Goal: Task Accomplishment & Management: Manage account settings

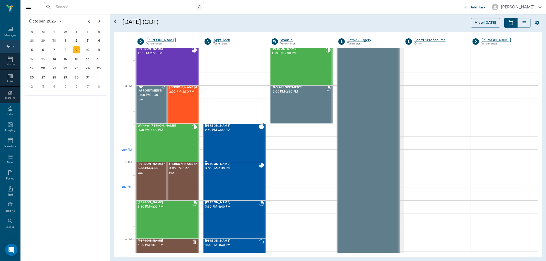
scroll to position [424, 0]
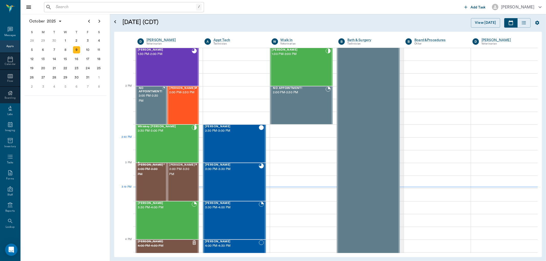
click at [192, 148] on div at bounding box center [194, 143] width 5 height 37
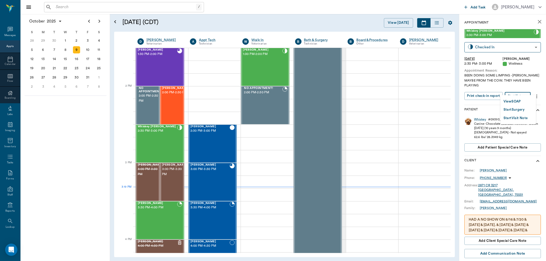
click at [524, 88] on body "/ ​ Add Task [PERSON_NAME] Nectar Messages Appts Calendar Flow Boarding Labs Im…" at bounding box center [273, 130] width 546 height 261
click at [517, 101] on button "View SOAP" at bounding box center [512, 102] width 17 height 6
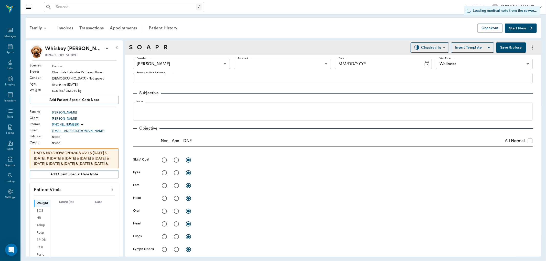
type input "63ec2f075fda476ae8351a4d"
type input "65d2be4f46e3a538d89b8c14"
type input "[DATE]"
type textarea "BEEN DOING SOME LIMPING -[PERSON_NAME] MAYBE FROM THE COW. THEY HAVE BEEN PLAYI…"
type input "1.00"
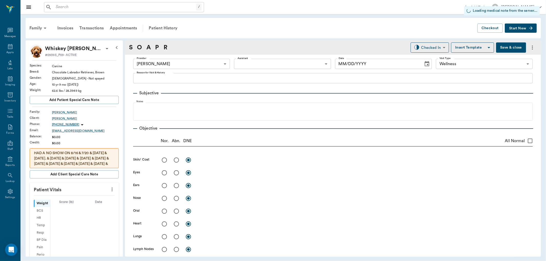
type input "12"
type input "0"
type textarea "Give 1 tablet daily"
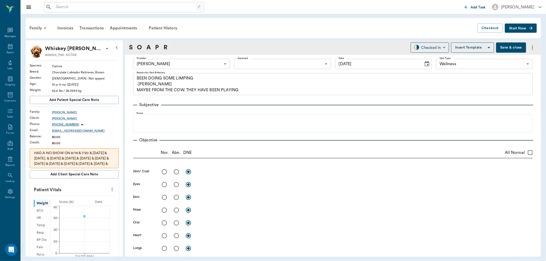
scroll to position [353, 0]
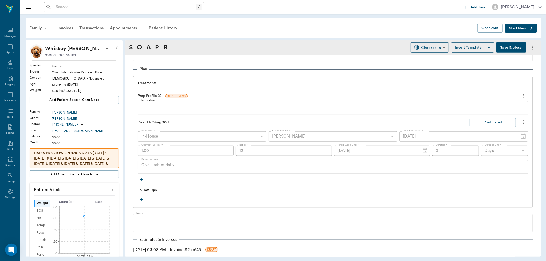
click at [140, 177] on icon "button" at bounding box center [141, 179] width 5 height 5
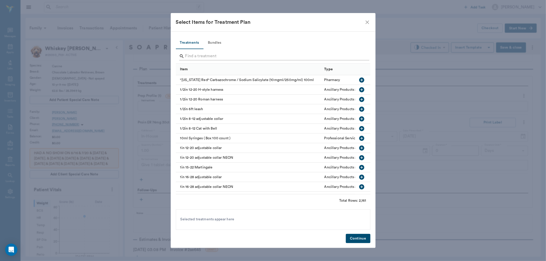
click at [195, 52] on input "Search" at bounding box center [273, 56] width 176 height 8
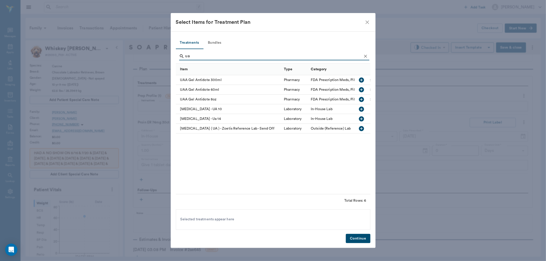
type input "ua"
click at [359, 119] on icon "button" at bounding box center [362, 119] width 6 height 6
click at [368, 237] on button "Continue" at bounding box center [358, 238] width 24 height 9
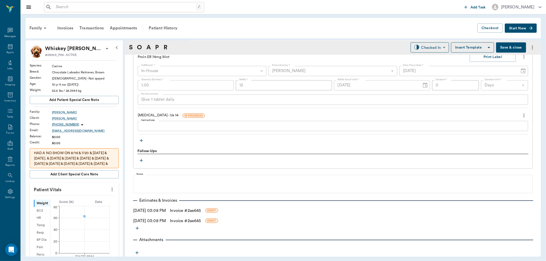
scroll to position [419, 0]
click at [137, 251] on icon "button" at bounding box center [136, 252] width 5 height 5
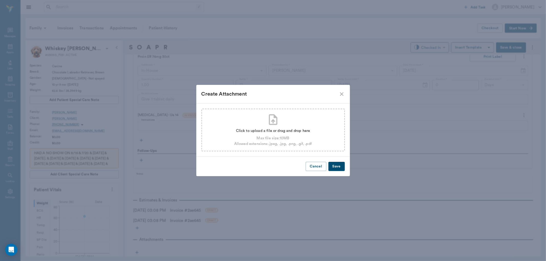
click at [307, 124] on div "Click to upload a file or drag and drop here Max file size: 10 MB Allowed exten…" at bounding box center [272, 130] width 143 height 43
type input "C:\fakepath\Results-whiskey ua14pdf.pdf"
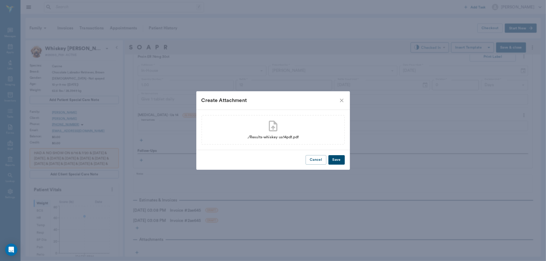
click at [339, 159] on button "Save" at bounding box center [336, 159] width 16 height 9
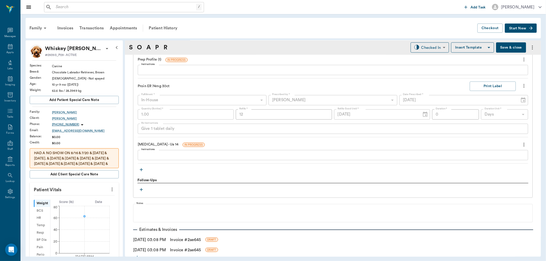
scroll to position [362, 0]
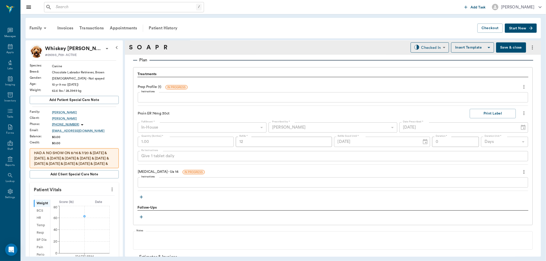
click at [506, 47] on button "Save & close" at bounding box center [511, 47] width 30 height 10
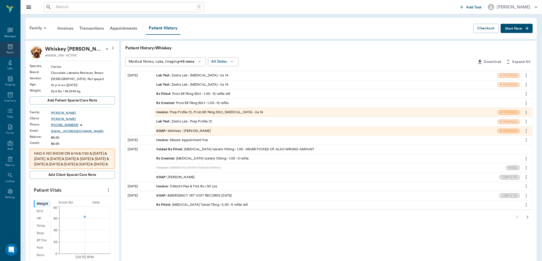
click at [9, 47] on icon at bounding box center [10, 47] width 6 height 6
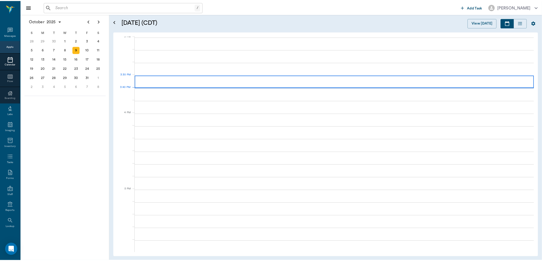
scroll to position [539, 0]
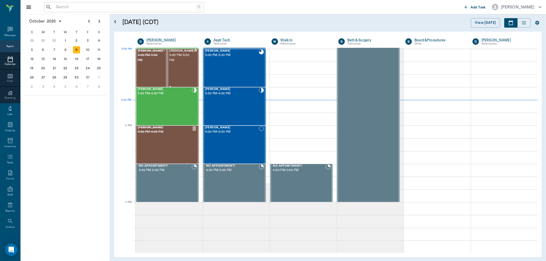
click at [179, 55] on span "3:00 PM - 3:30 PM" at bounding box center [182, 58] width 26 height 10
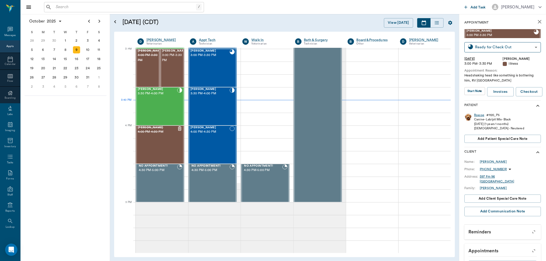
click at [477, 113] on div "Roscoe" at bounding box center [479, 115] width 10 height 4
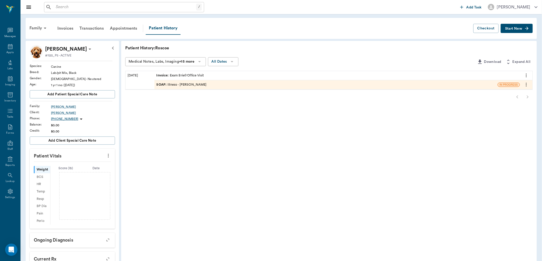
click at [106, 159] on button "more" at bounding box center [108, 156] width 8 height 9
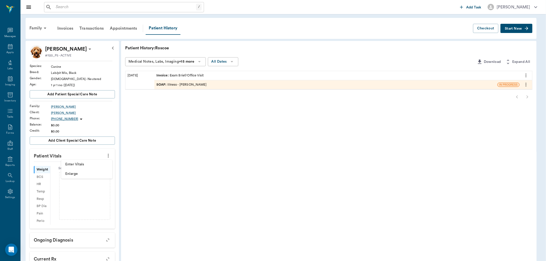
click at [83, 163] on span "Enter Vitals" at bounding box center [86, 164] width 43 height 5
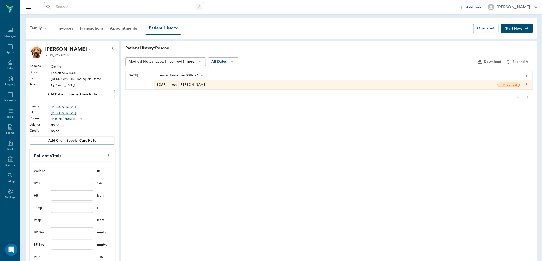
click at [78, 167] on input "text" at bounding box center [72, 171] width 42 height 10
type input "69.6"
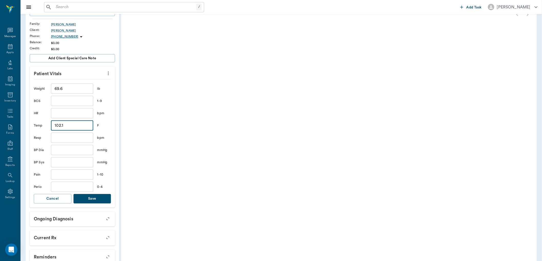
scroll to position [85, 0]
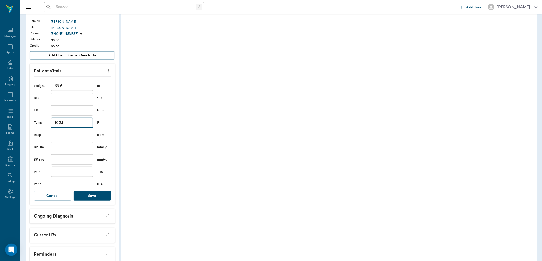
type input "102.1"
click at [96, 196] on button "Save" at bounding box center [92, 195] width 38 height 9
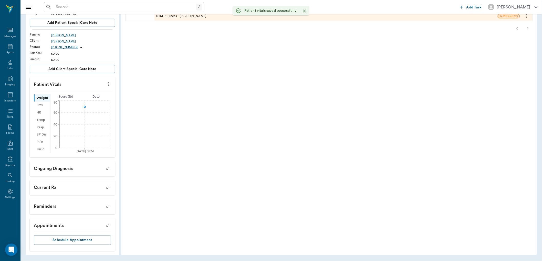
scroll to position [6, 0]
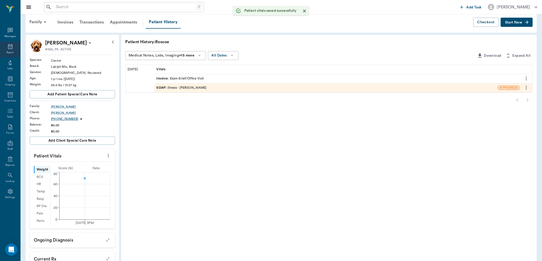
click at [9, 42] on div "Appts" at bounding box center [10, 49] width 20 height 16
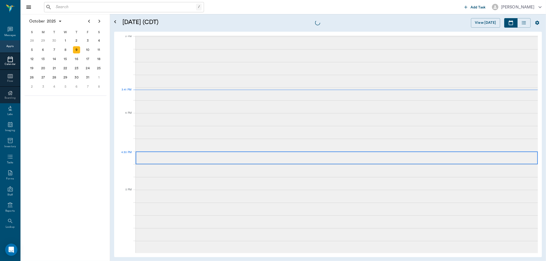
scroll to position [538, 0]
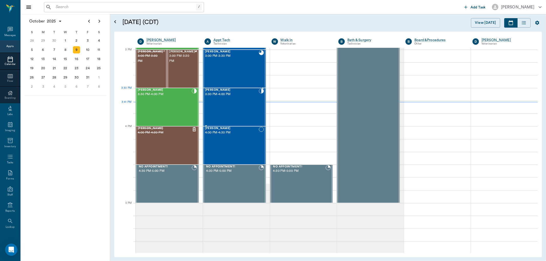
click at [241, 99] on div "[PERSON_NAME] 3:30 PM - 4:00 PM" at bounding box center [232, 107] width 54 height 37
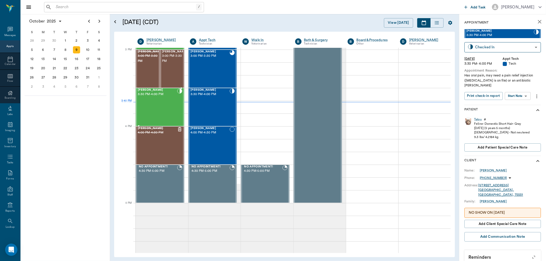
drag, startPoint x: 155, startPoint y: 102, endPoint x: 159, endPoint y: 101, distance: 3.8
click at [155, 102] on div "[PERSON_NAME] 3:30 PM - 4:00 PM" at bounding box center [157, 107] width 39 height 37
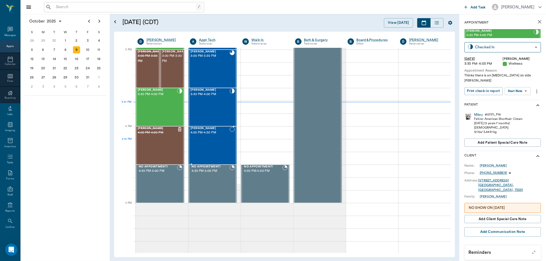
click at [218, 143] on div "[PERSON_NAME] 4:00 PM - 4:30 PM" at bounding box center [209, 145] width 39 height 37
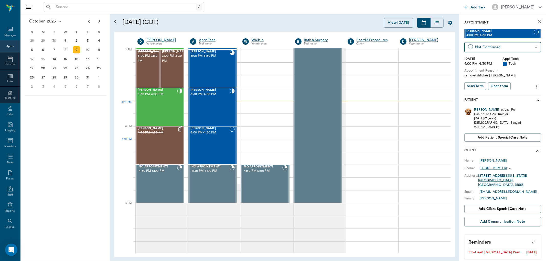
click at [162, 142] on div "[PERSON_NAME] 4:00 PM - 4:30 PM" at bounding box center [157, 145] width 39 height 37
